Goal: Transaction & Acquisition: Purchase product/service

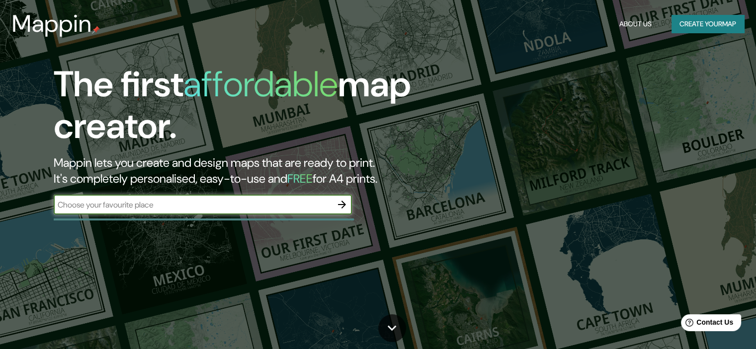
click at [189, 207] on input "text" at bounding box center [193, 204] width 278 height 11
type input "PICHARI"
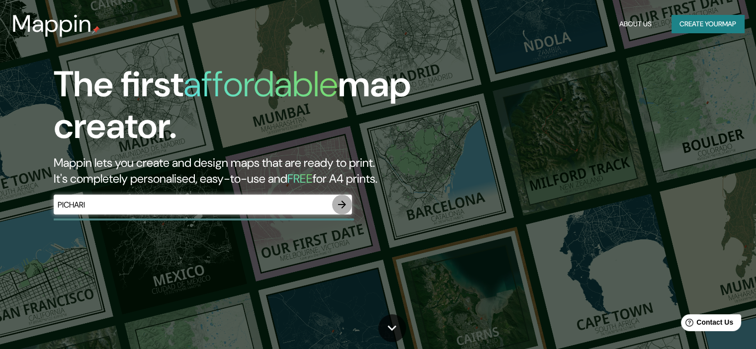
click at [344, 202] on icon "button" at bounding box center [342, 205] width 12 height 12
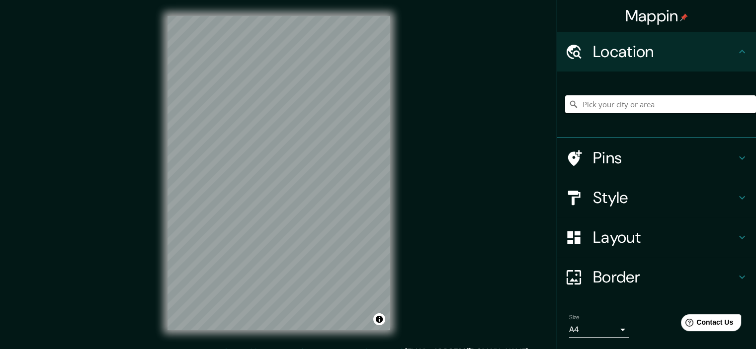
click at [582, 102] on input "Pick your city or area" at bounding box center [660, 104] width 191 height 18
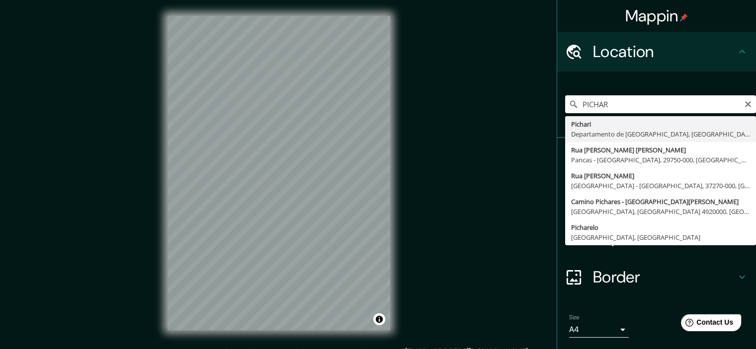
type input "Pichari, [GEOGRAPHIC_DATA], [GEOGRAPHIC_DATA]"
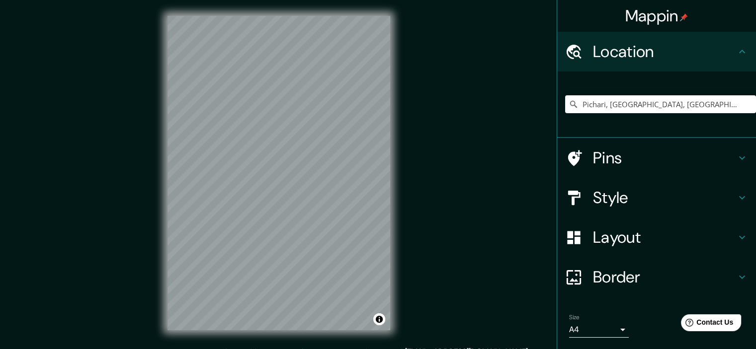
click at [643, 200] on h4 "Style" at bounding box center [664, 198] width 143 height 20
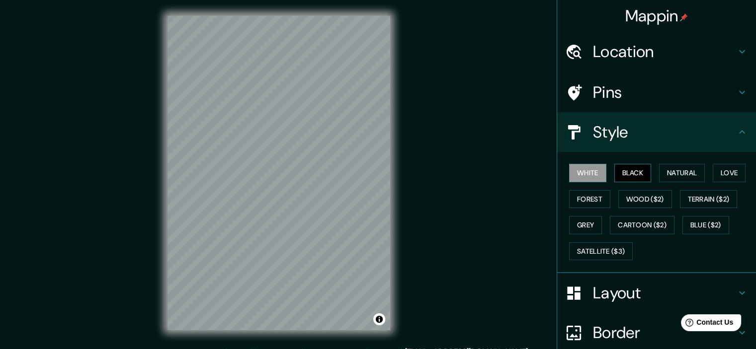
click at [637, 175] on button "Black" at bounding box center [632, 173] width 37 height 18
click at [633, 175] on button "Black" at bounding box center [632, 173] width 37 height 18
click at [592, 175] on button "White" at bounding box center [587, 173] width 37 height 18
click at [665, 172] on button "Natural" at bounding box center [682, 173] width 46 height 18
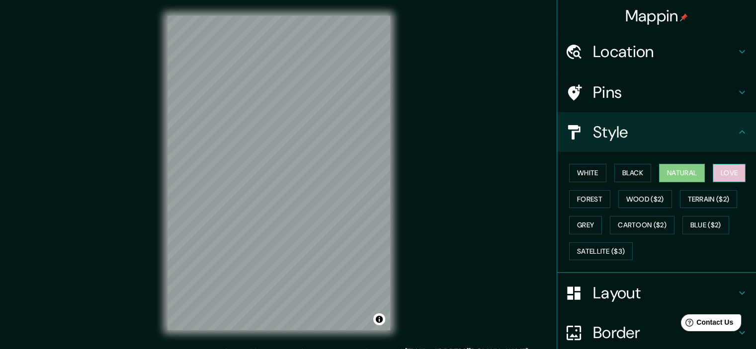
click at [727, 171] on button "Love" at bounding box center [729, 173] width 33 height 18
click at [569, 199] on button "Forest" at bounding box center [589, 199] width 41 height 18
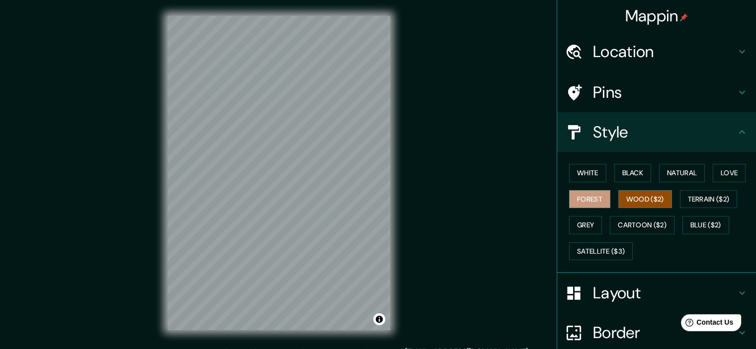
click at [621, 194] on button "Wood ($2)" at bounding box center [645, 199] width 54 height 18
click at [597, 197] on button "Forest" at bounding box center [589, 199] width 41 height 18
click at [619, 197] on button "Wood ($2)" at bounding box center [645, 199] width 54 height 18
click at [590, 198] on button "Forest" at bounding box center [589, 199] width 41 height 18
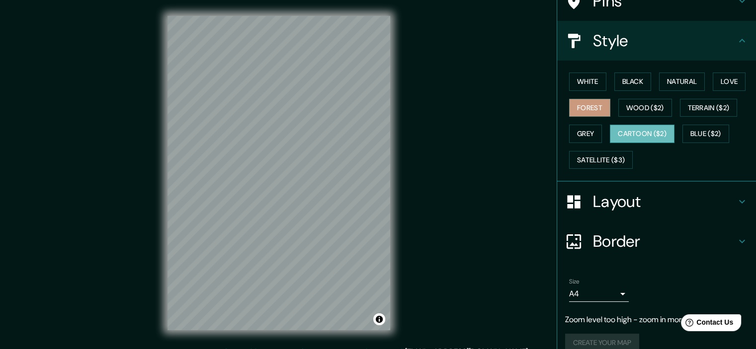
scroll to position [104, 0]
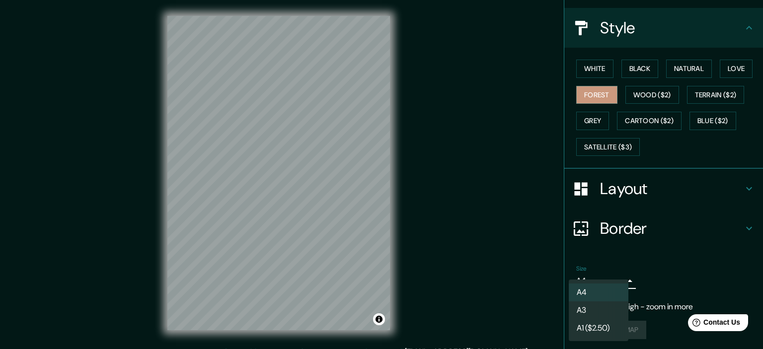
click at [597, 272] on body "Mappin Location [GEOGRAPHIC_DATA], [GEOGRAPHIC_DATA], [GEOGRAPHIC_DATA] Pins St…" at bounding box center [381, 174] width 763 height 349
click at [602, 312] on li "A3" at bounding box center [599, 311] width 60 height 18
type input "a4"
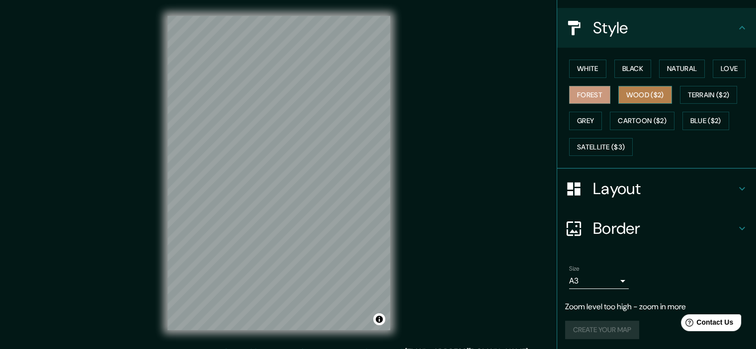
click at [627, 95] on button "Wood ($2)" at bounding box center [645, 95] width 54 height 18
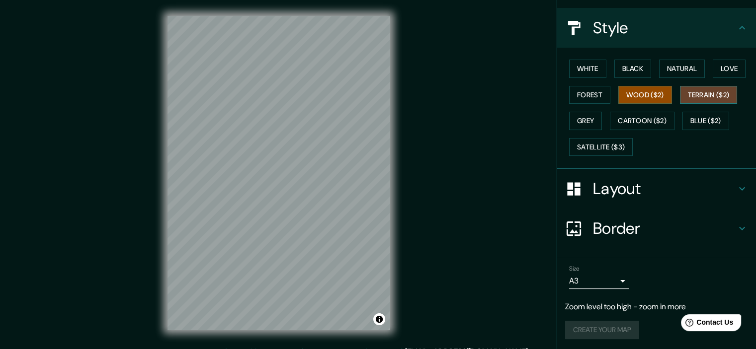
click at [697, 89] on button "Terrain ($2)" at bounding box center [709, 95] width 58 height 18
click at [578, 119] on button "Grey" at bounding box center [585, 121] width 33 height 18
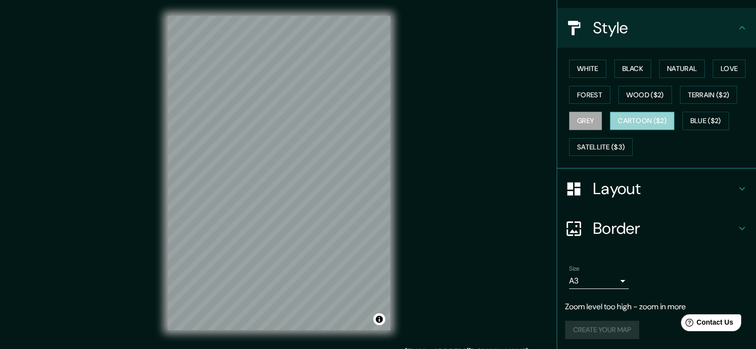
click at [617, 121] on button "Cartoon ($2)" at bounding box center [642, 121] width 65 height 18
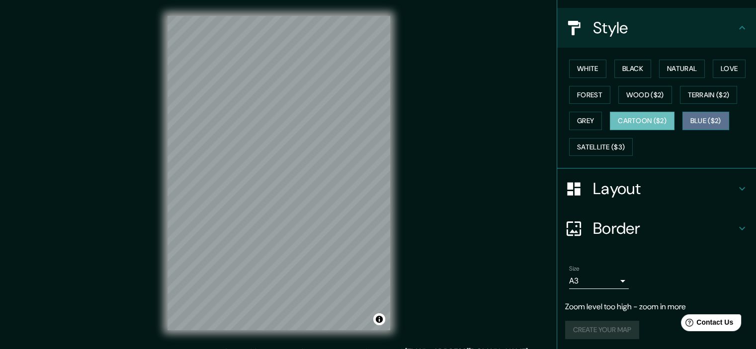
click at [687, 120] on button "Blue ($2)" at bounding box center [705, 121] width 47 height 18
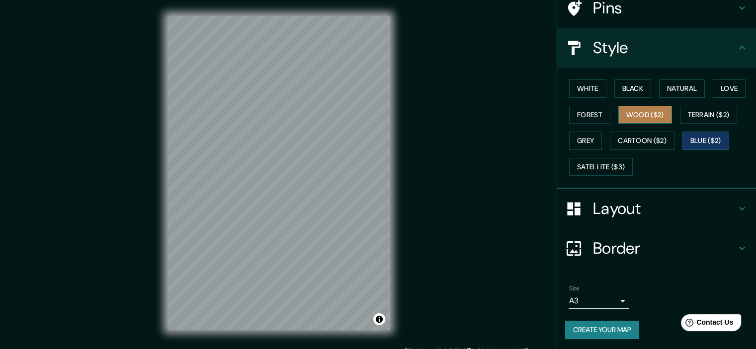
click at [635, 110] on button "Wood ($2)" at bounding box center [645, 115] width 54 height 18
